Goal: Information Seeking & Learning: Learn about a topic

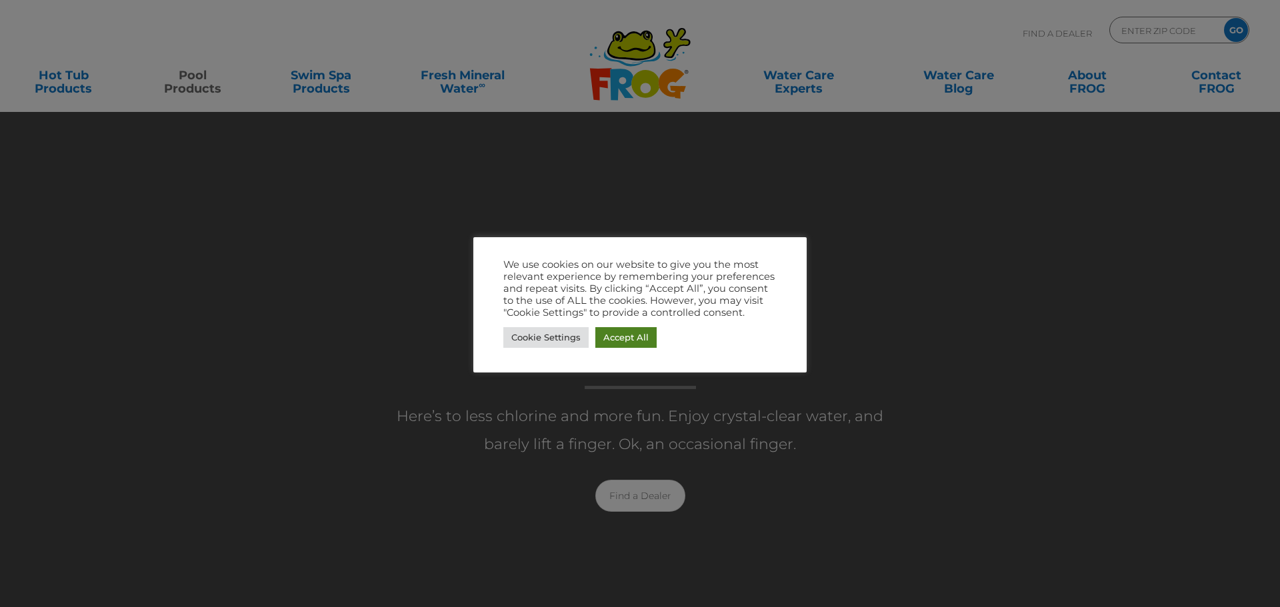
click at [611, 337] on link "Accept All" at bounding box center [625, 337] width 61 height 21
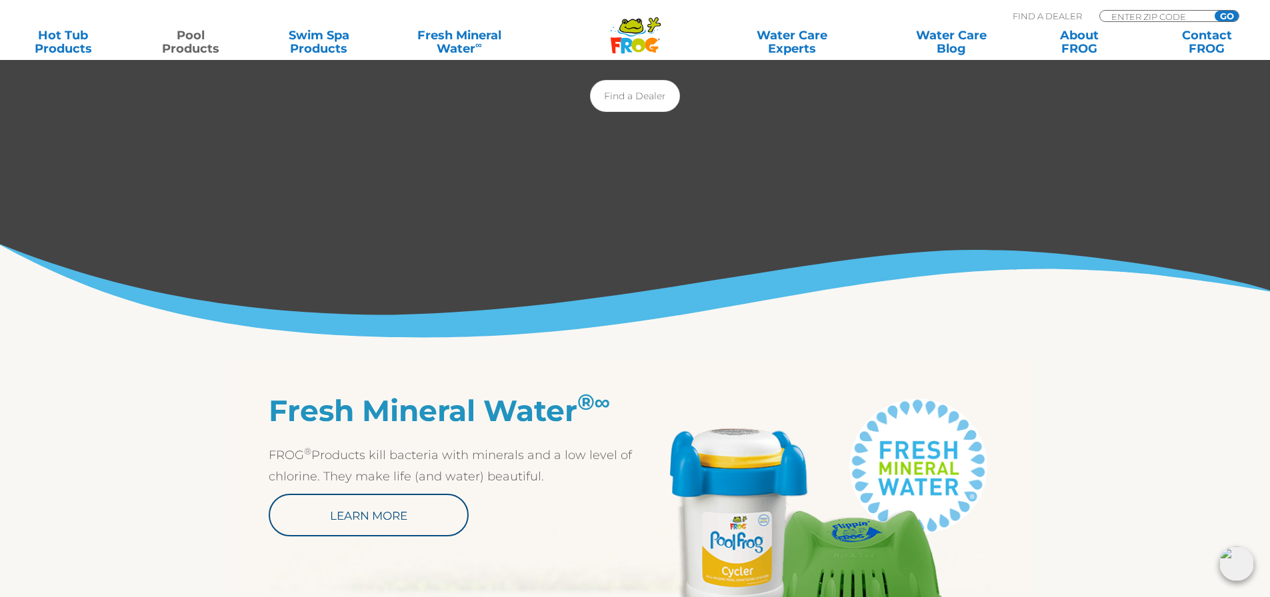
scroll to position [800, 0]
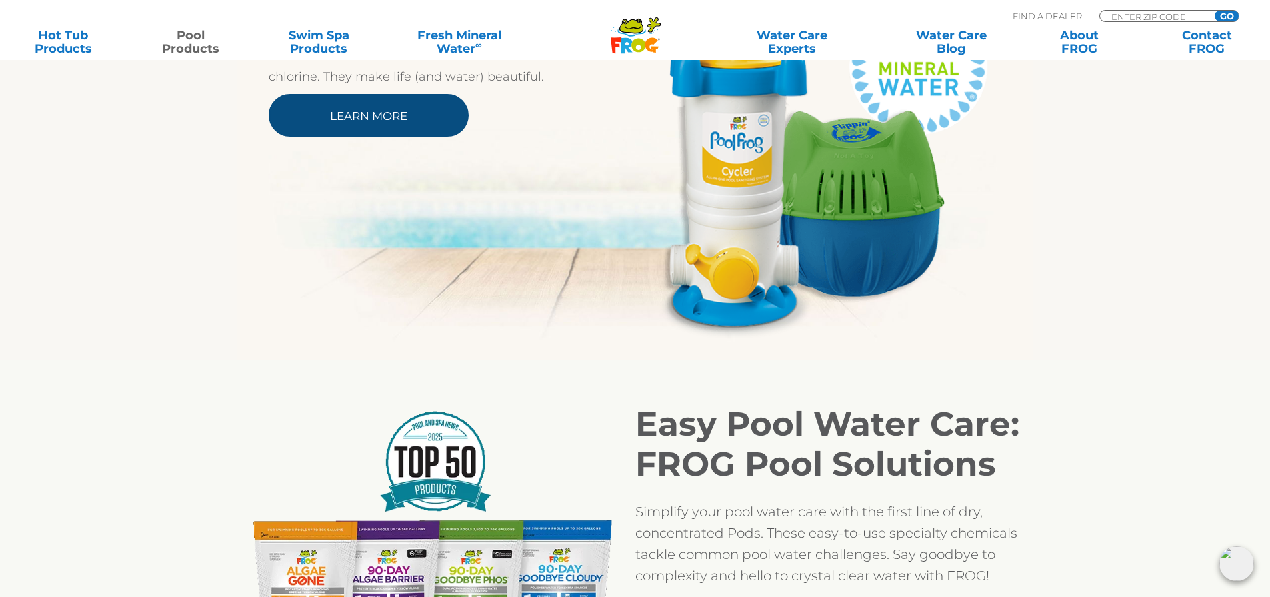
click at [386, 128] on link "Learn More" at bounding box center [369, 115] width 200 height 43
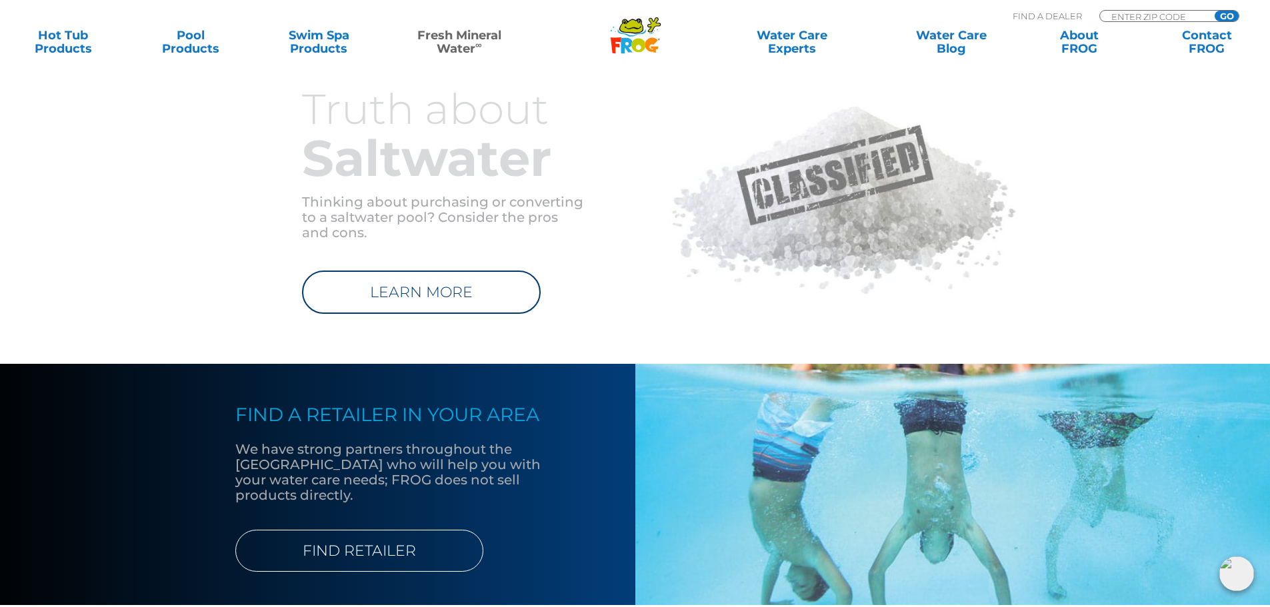
scroll to position [1334, 0]
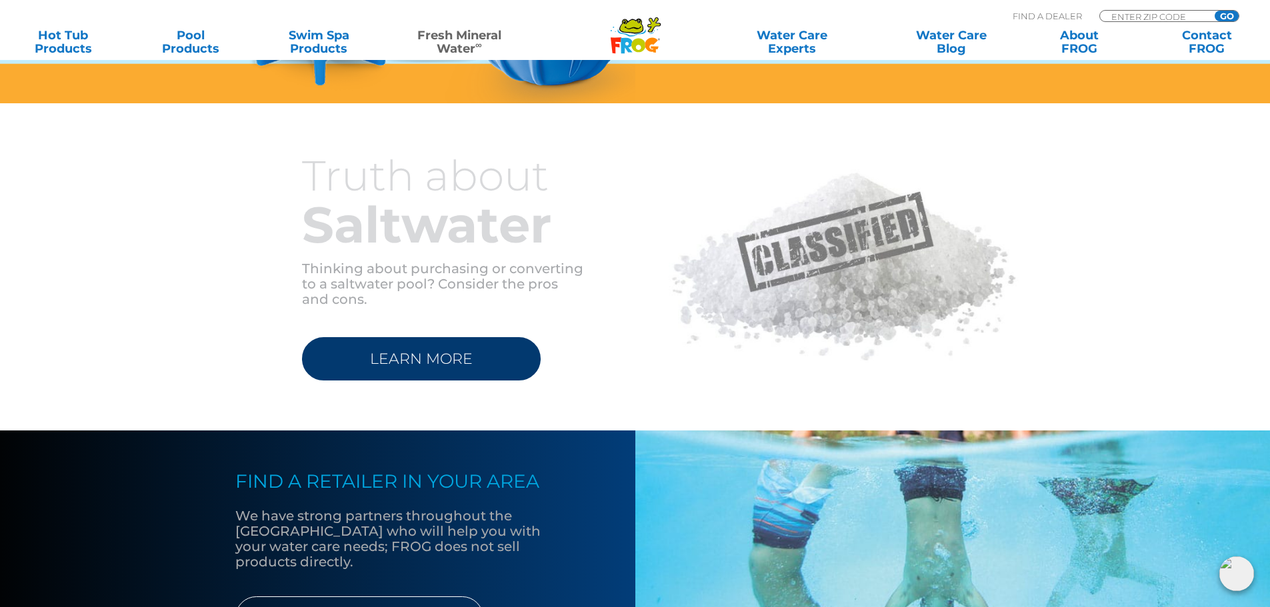
click at [484, 376] on link "LEARN MORE" at bounding box center [421, 358] width 239 height 43
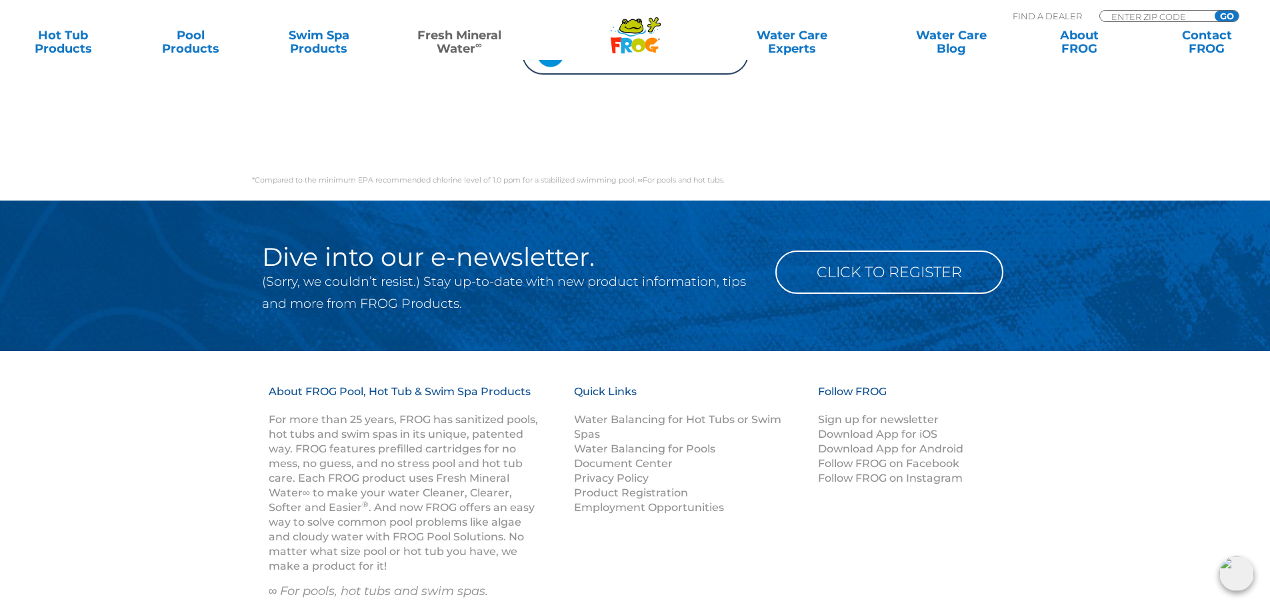
scroll to position [4914, 0]
